Goal: Task Accomplishment & Management: Use online tool/utility

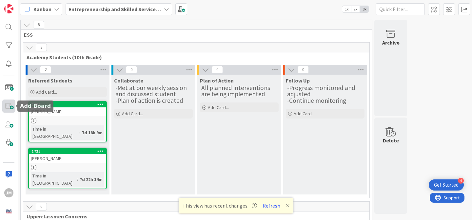
click at [9, 109] on span at bounding box center [8, 106] width 13 height 13
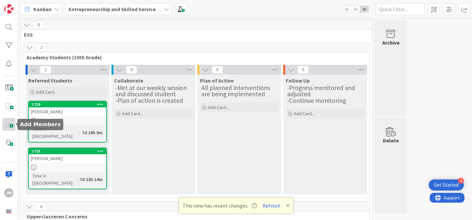
click at [12, 126] on span at bounding box center [8, 124] width 13 height 13
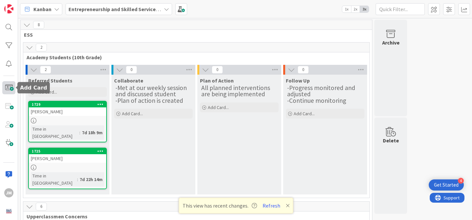
click at [12, 89] on span at bounding box center [8, 87] width 13 height 13
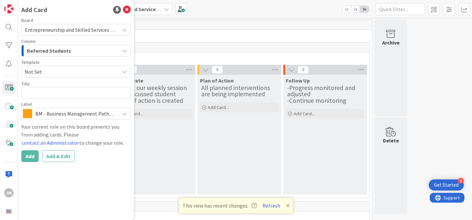
click at [82, 54] on div "Referred Students" at bounding box center [72, 51] width 94 height 10
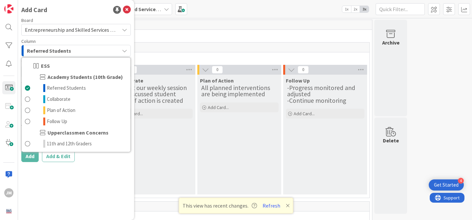
click at [105, 175] on div "Add Card Board Entrepreneurship and Skilled Services Interventions - [DATE]-[DA…" at bounding box center [76, 110] width 116 height 220
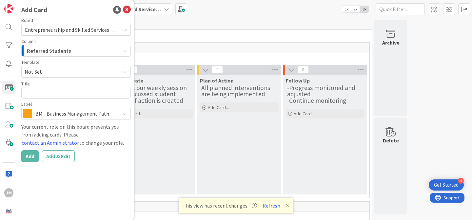
click at [54, 72] on span "Not Set" at bounding box center [70, 71] width 90 height 9
click at [74, 179] on div "Add Card Board Entrepreneurship and Skilled Services Interventions - [DATE]-[DA…" at bounding box center [76, 110] width 116 height 220
click at [43, 96] on textarea at bounding box center [75, 93] width 109 height 12
click at [108, 155] on div "Add Add & Edit" at bounding box center [75, 156] width 109 height 12
click at [129, 9] on icon at bounding box center [127, 10] width 8 height 8
